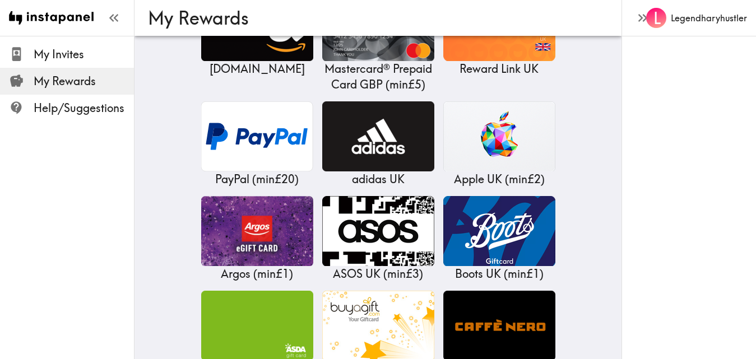
scroll to position [253, 0]
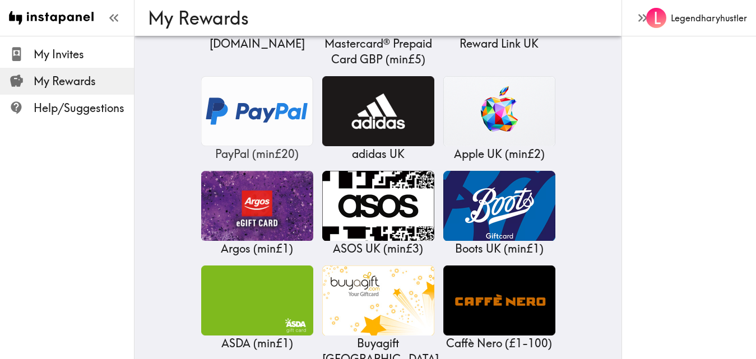
click at [262, 116] on img at bounding box center [257, 111] width 112 height 70
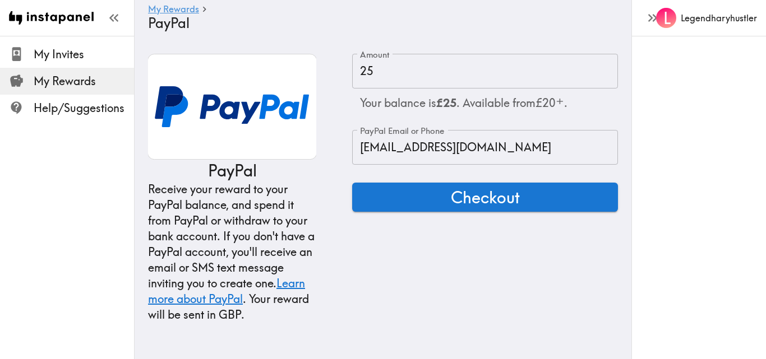
click at [451, 146] on input "[EMAIL_ADDRESS][DOMAIN_NAME]" at bounding box center [485, 147] width 266 height 35
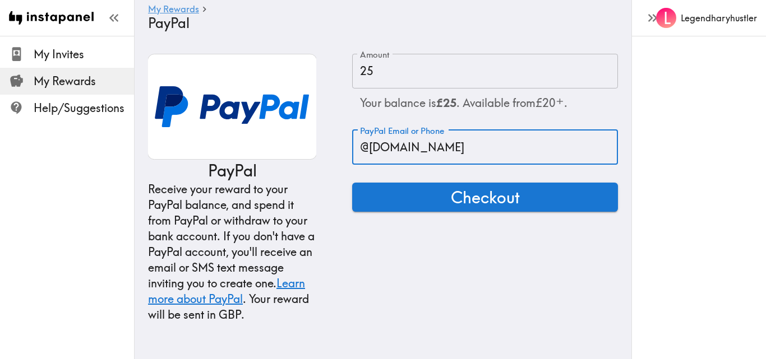
type input "@[DOMAIN_NAME]"
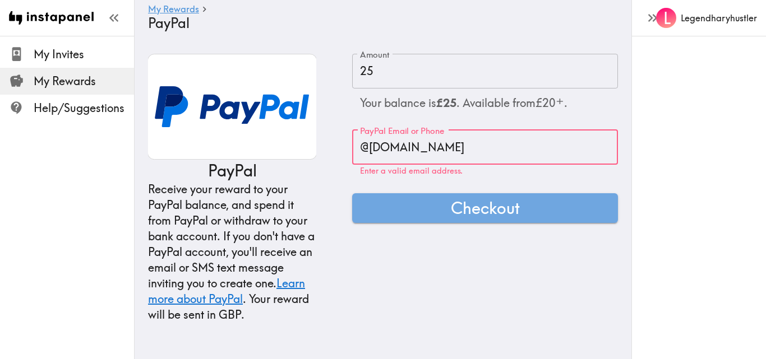
click at [64, 82] on span "My Rewards" at bounding box center [84, 81] width 100 height 16
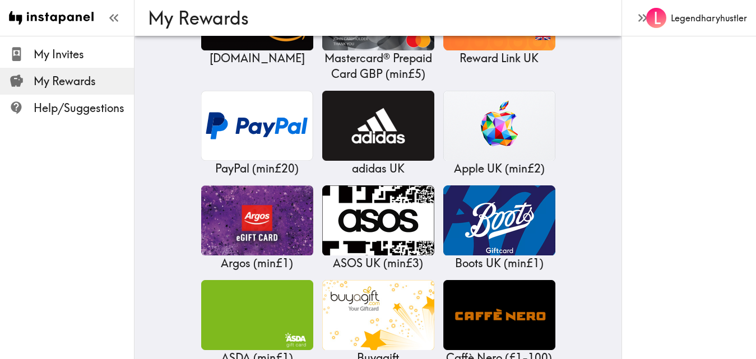
scroll to position [243, 0]
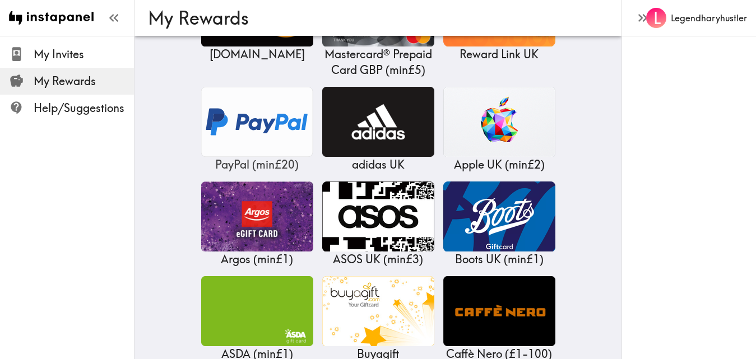
click at [267, 145] on img at bounding box center [257, 122] width 112 height 70
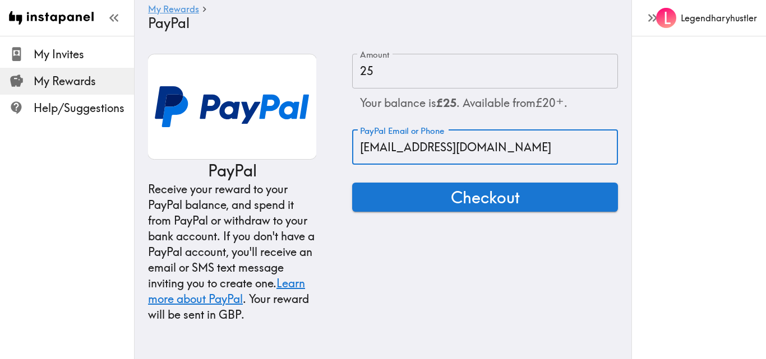
drag, startPoint x: 446, startPoint y: 147, endPoint x: 334, endPoint y: 145, distance: 112.2
click at [334, 145] on div "PayPal Receive your reward to your PayPal balance, and spend it from PayPal or …" at bounding box center [383, 188] width 470 height 269
paste input "[EMAIL_ADDRESS][DOMAIN_NAME]"
type input "[EMAIL_ADDRESS][DOMAIN_NAME]"
click at [620, 166] on div "PayPal Receive your reward to your PayPal balance, and spend it from PayPal or …" at bounding box center [383, 188] width 497 height 269
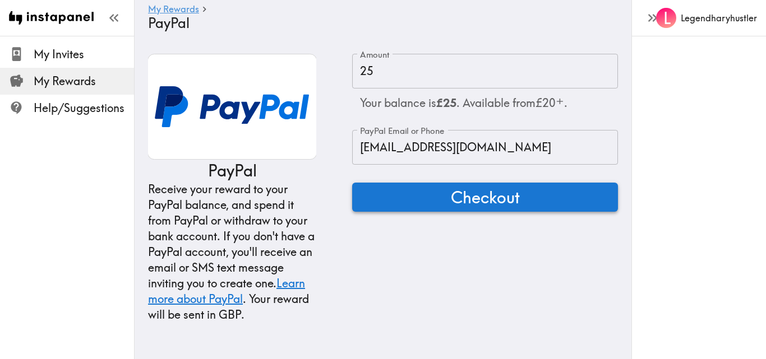
click at [498, 193] on span "Checkout" at bounding box center [485, 197] width 69 height 22
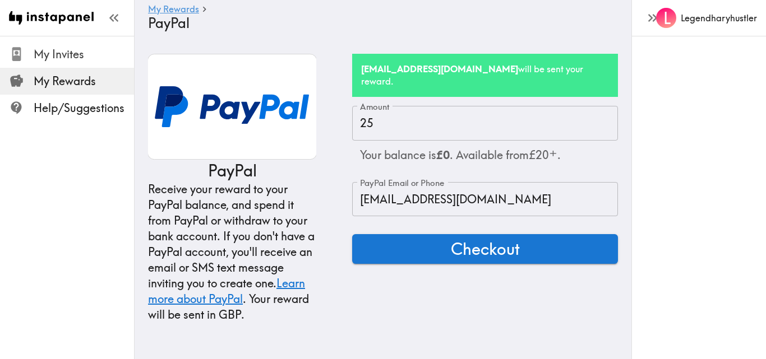
click at [68, 54] on span "My Invites" at bounding box center [84, 55] width 100 height 16
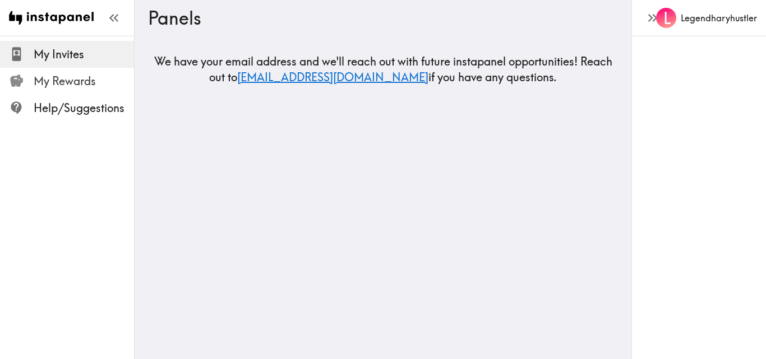
click at [68, 89] on span "My Rewards" at bounding box center [84, 81] width 100 height 20
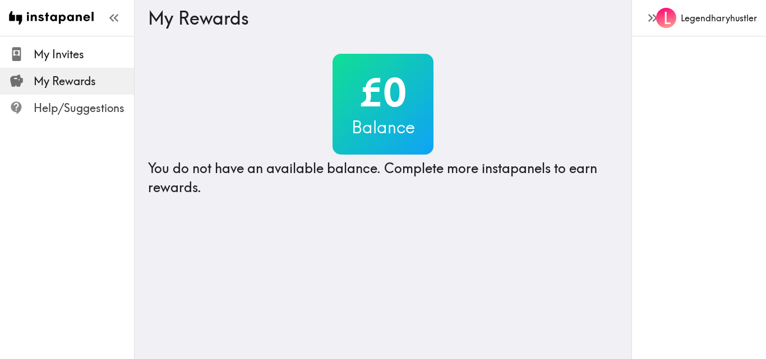
click at [89, 109] on span "Help/Suggestions" at bounding box center [84, 108] width 100 height 16
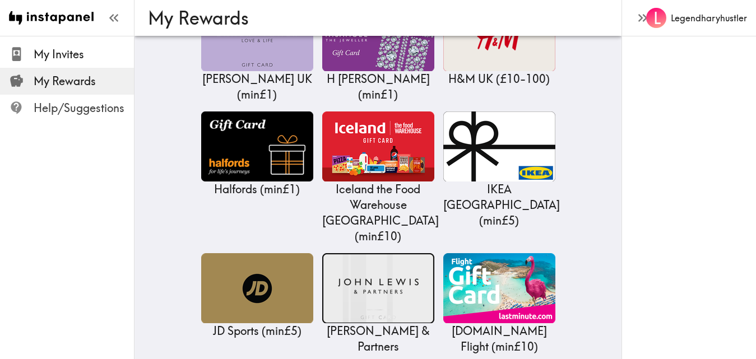
scroll to position [1021, 0]
